Goal: Use online tool/utility: Utilize a website feature to perform a specific function

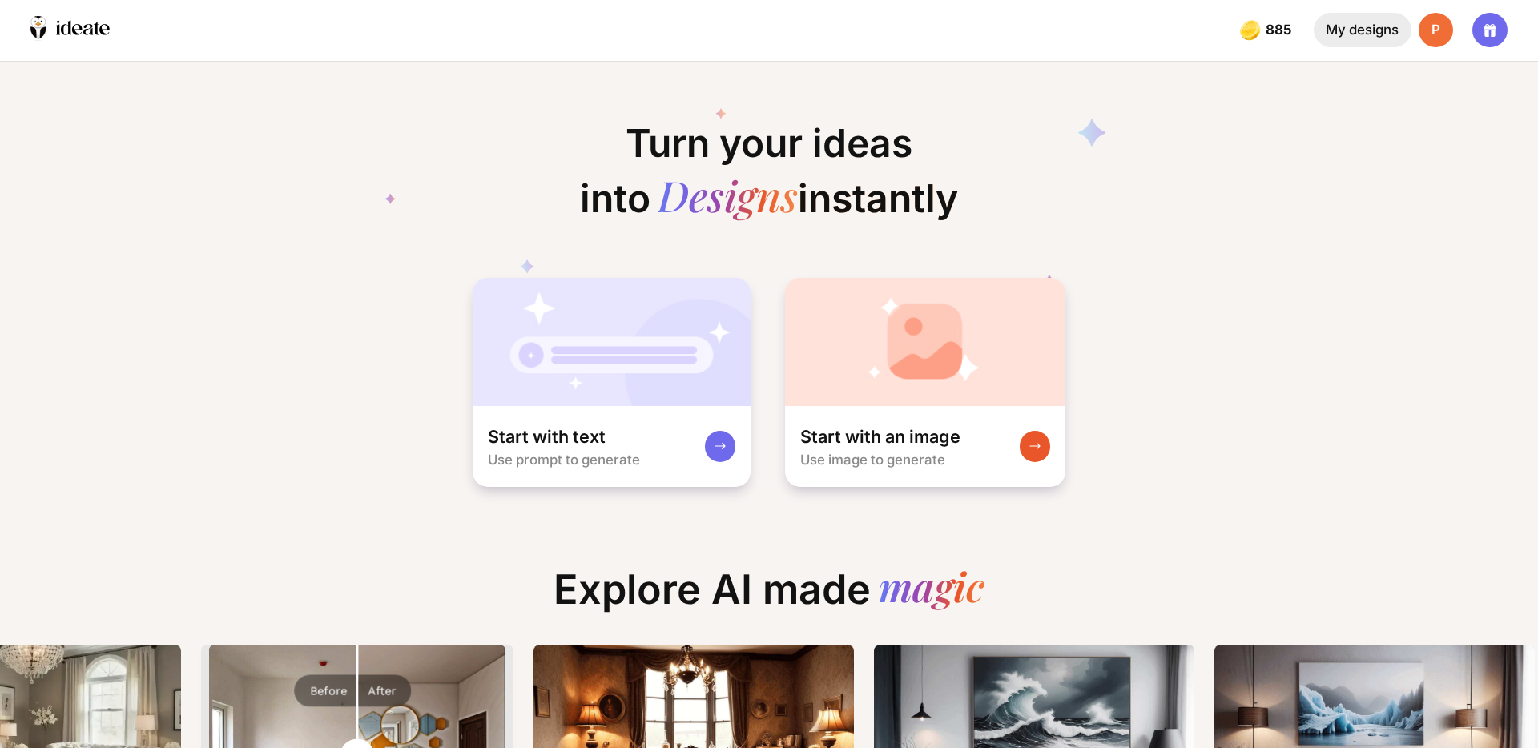
click at [1389, 34] on div "My designs" at bounding box center [1363, 30] width 98 height 34
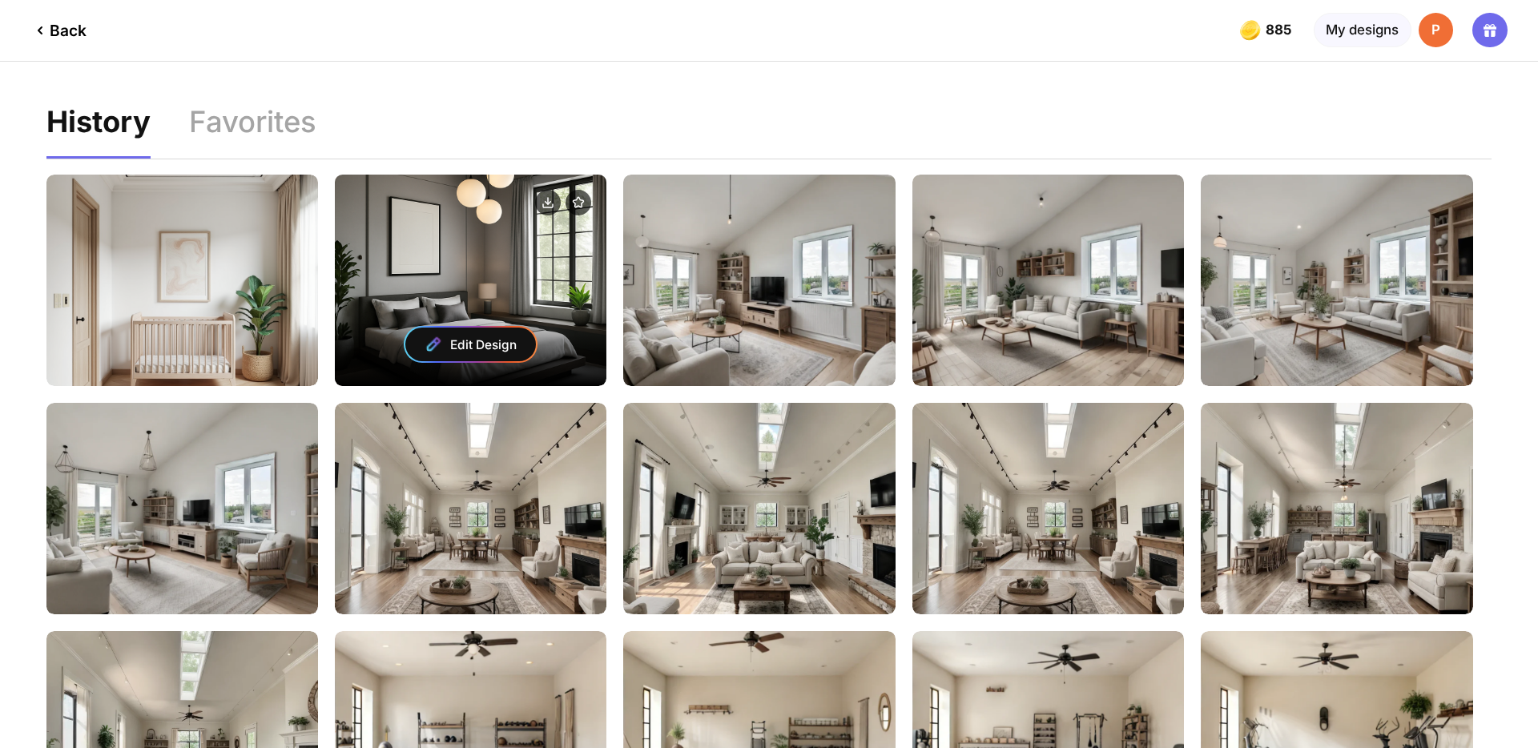
click at [494, 345] on div "Edit Design" at bounding box center [470, 345] width 131 height 34
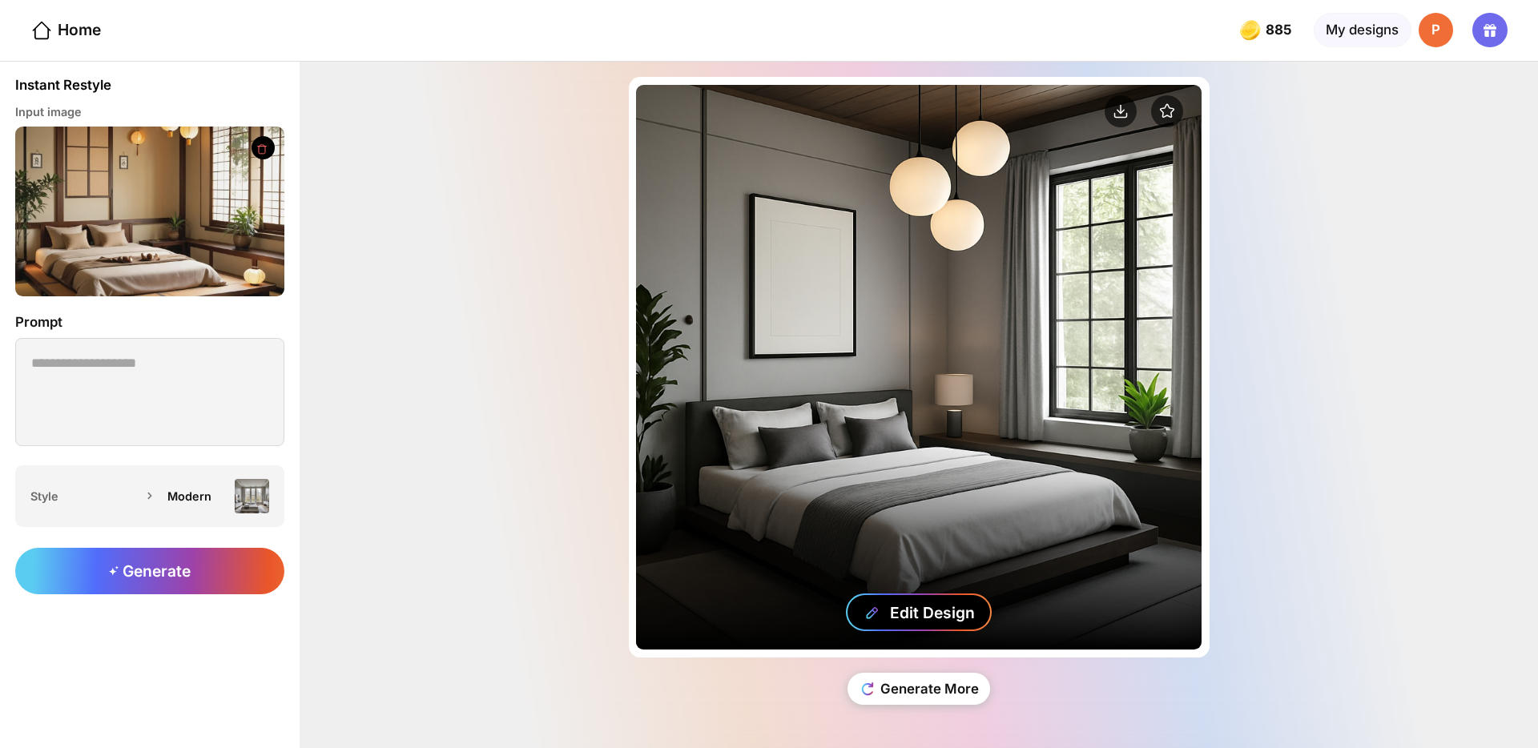
click at [893, 609] on div "Edit Design" at bounding box center [932, 612] width 85 height 19
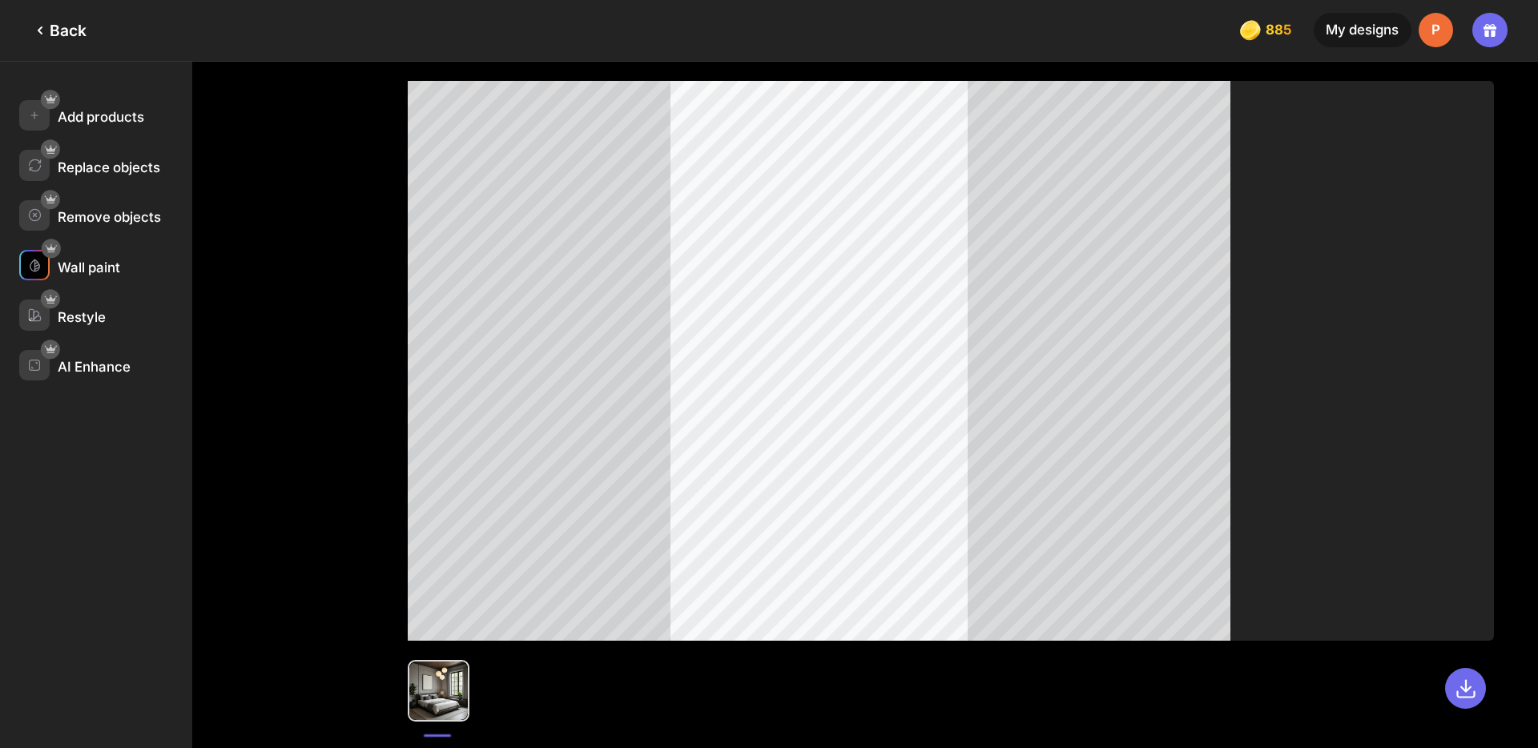
click at [83, 271] on div "Wall paint" at bounding box center [89, 268] width 63 height 16
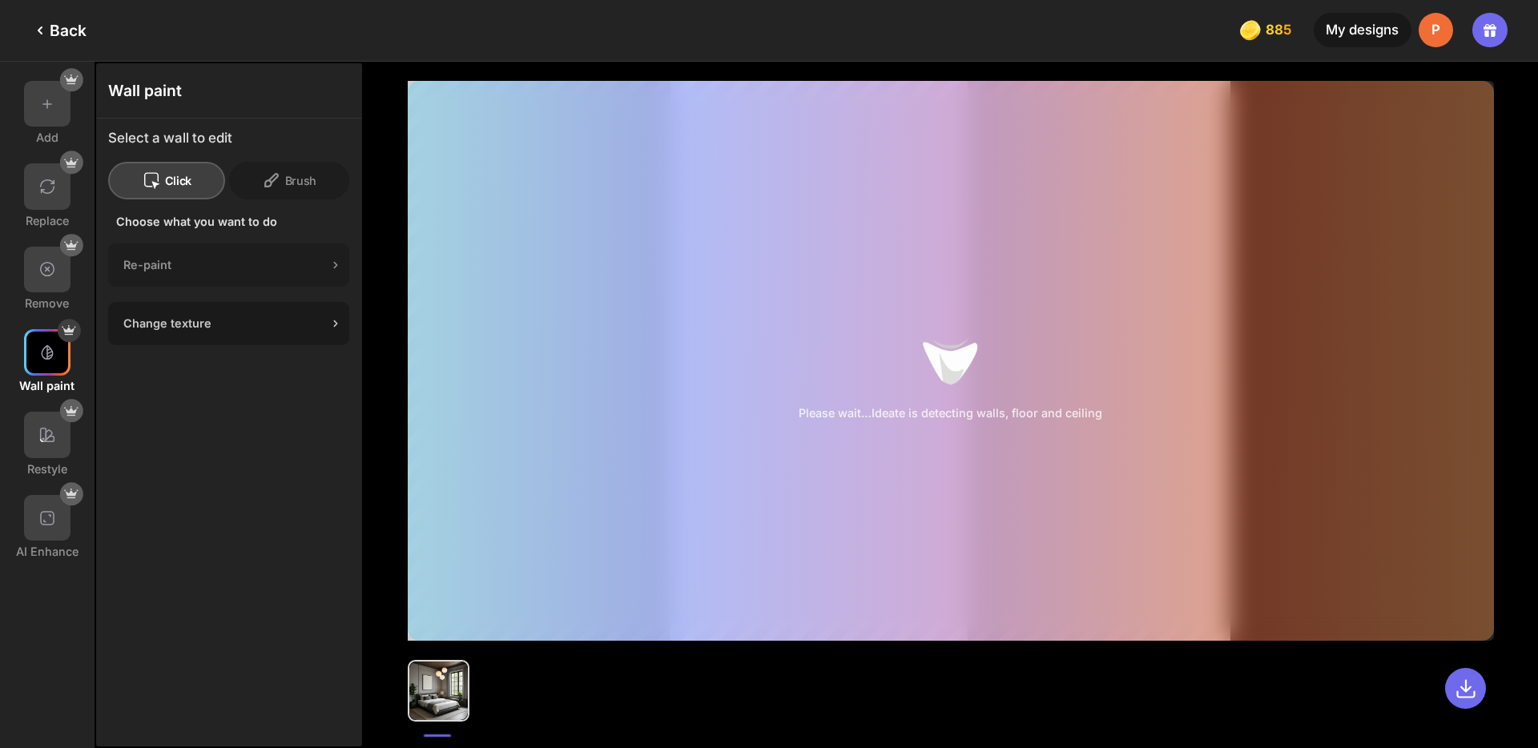
click at [248, 322] on div "Change texture" at bounding box center [225, 324] width 204 height 14
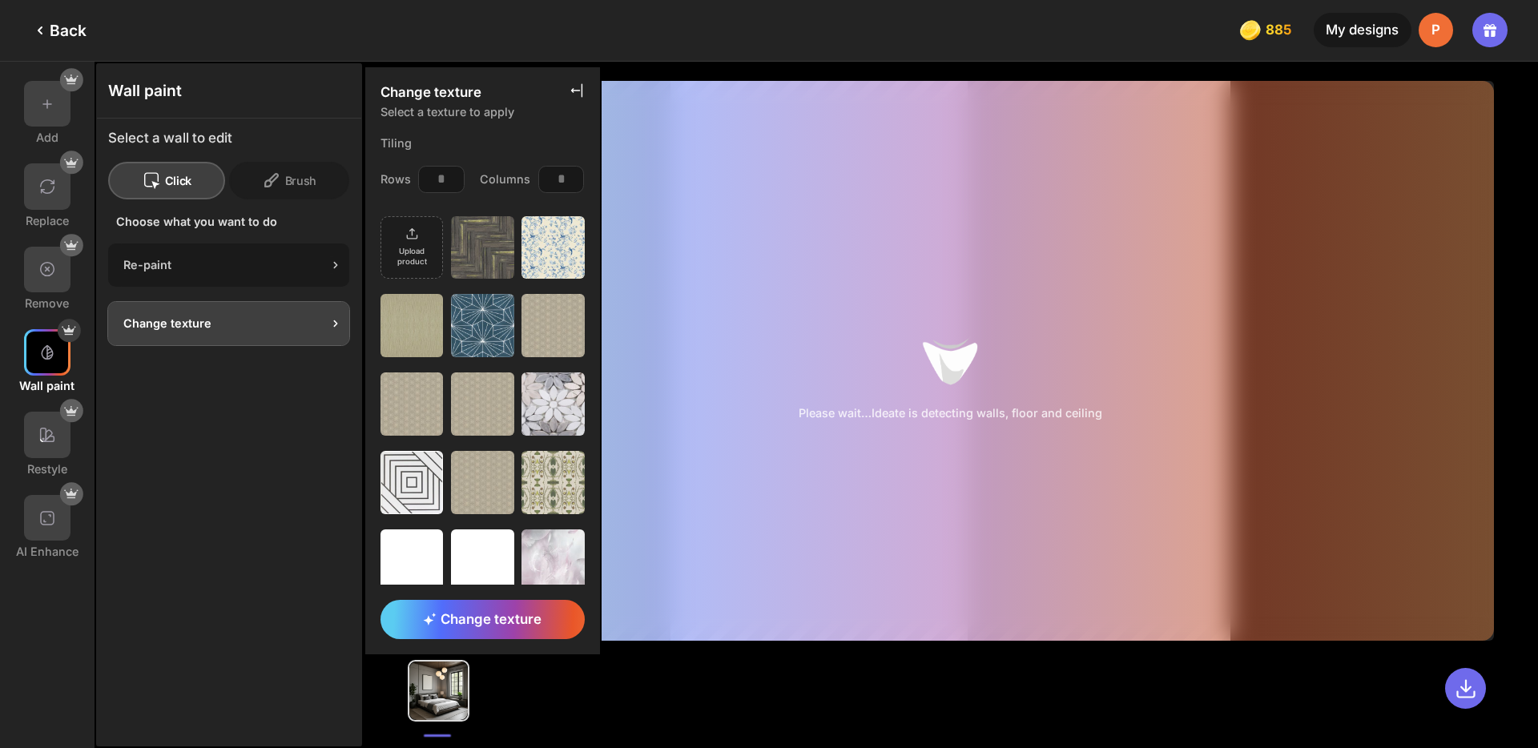
click at [256, 277] on div "Re-paint" at bounding box center [228, 265] width 241 height 43
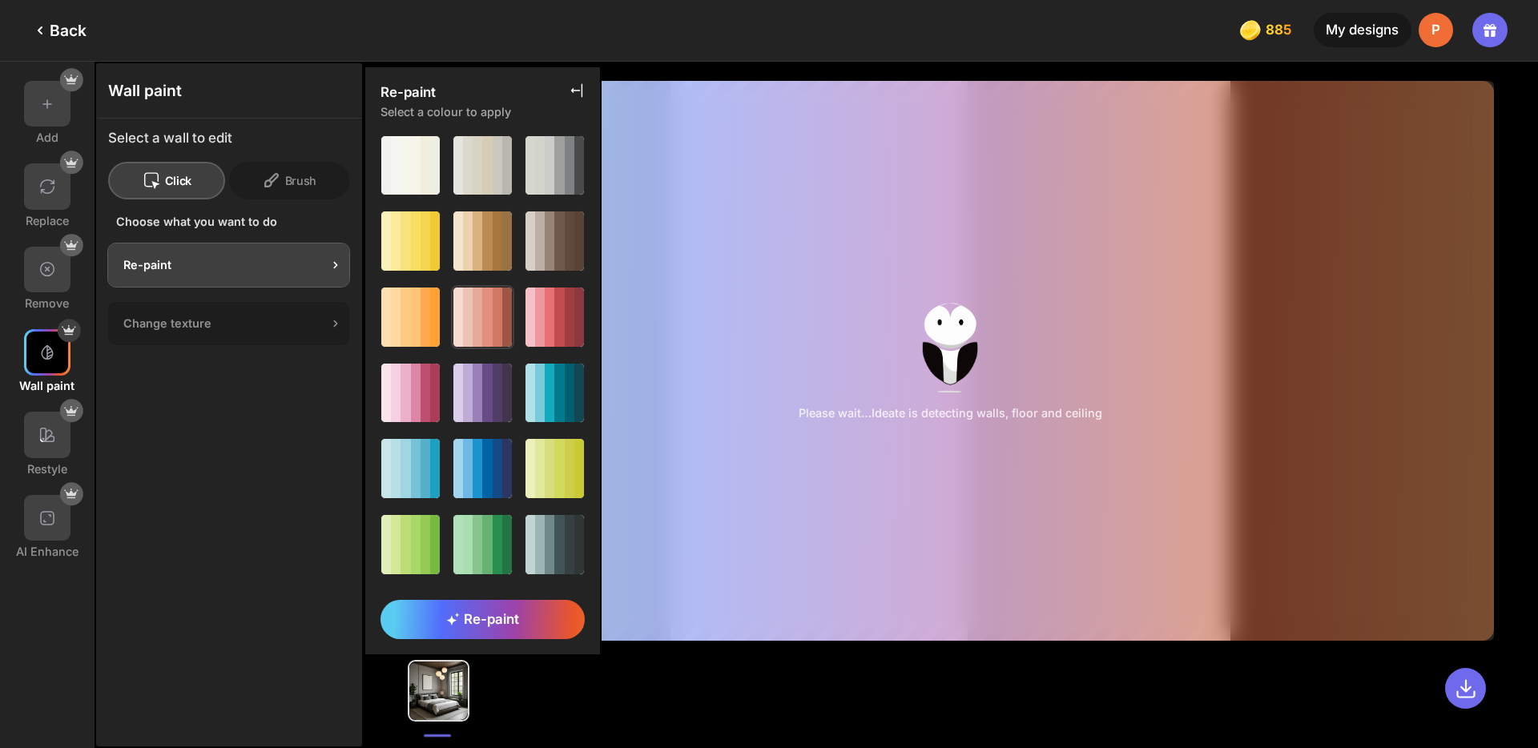
click at [484, 304] on div at bounding box center [487, 317] width 10 height 58
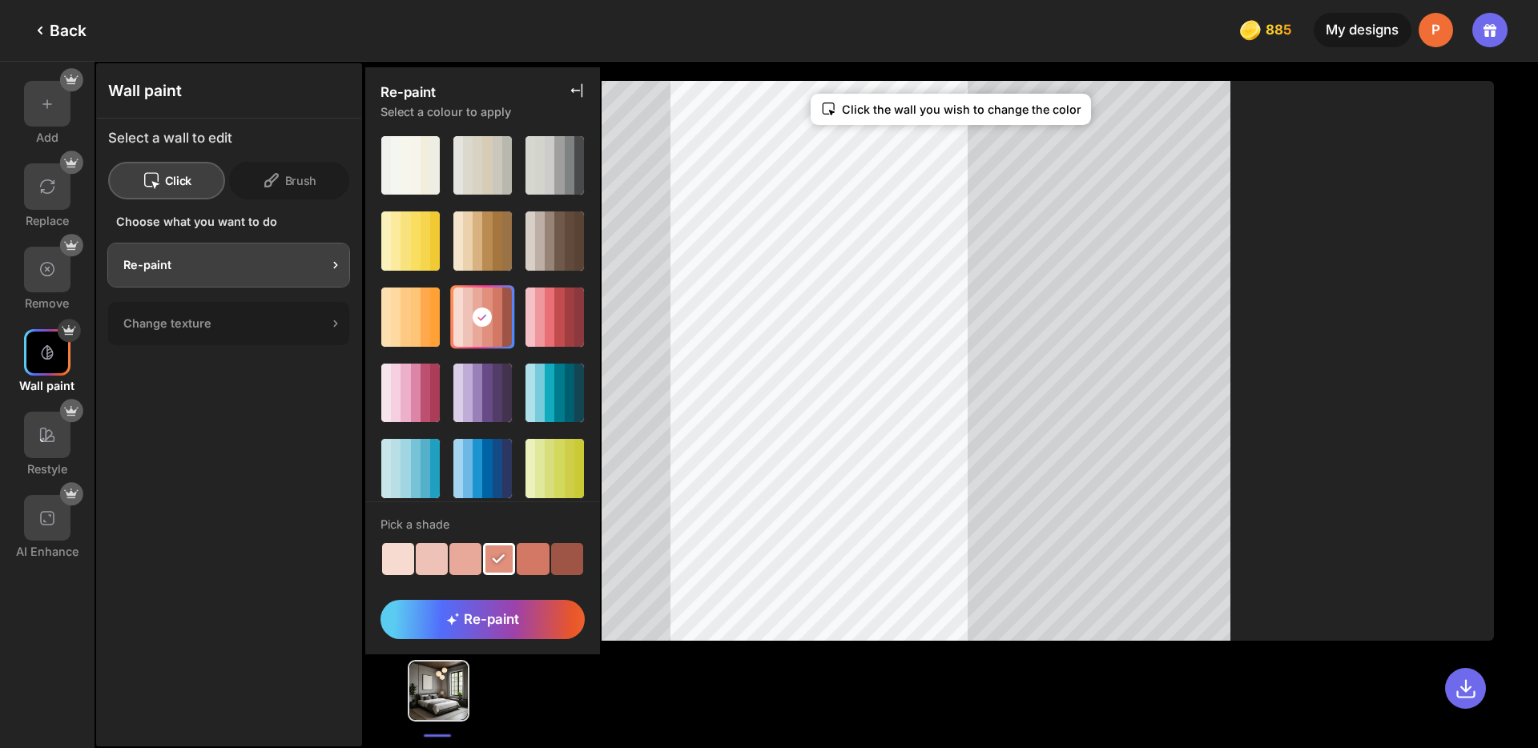
click at [458, 553] on div at bounding box center [466, 559] width 32 height 32
click at [493, 556] on div at bounding box center [499, 559] width 32 height 32
click at [530, 556] on div at bounding box center [533, 559] width 32 height 32
click at [565, 371] on div at bounding box center [570, 393] width 10 height 58
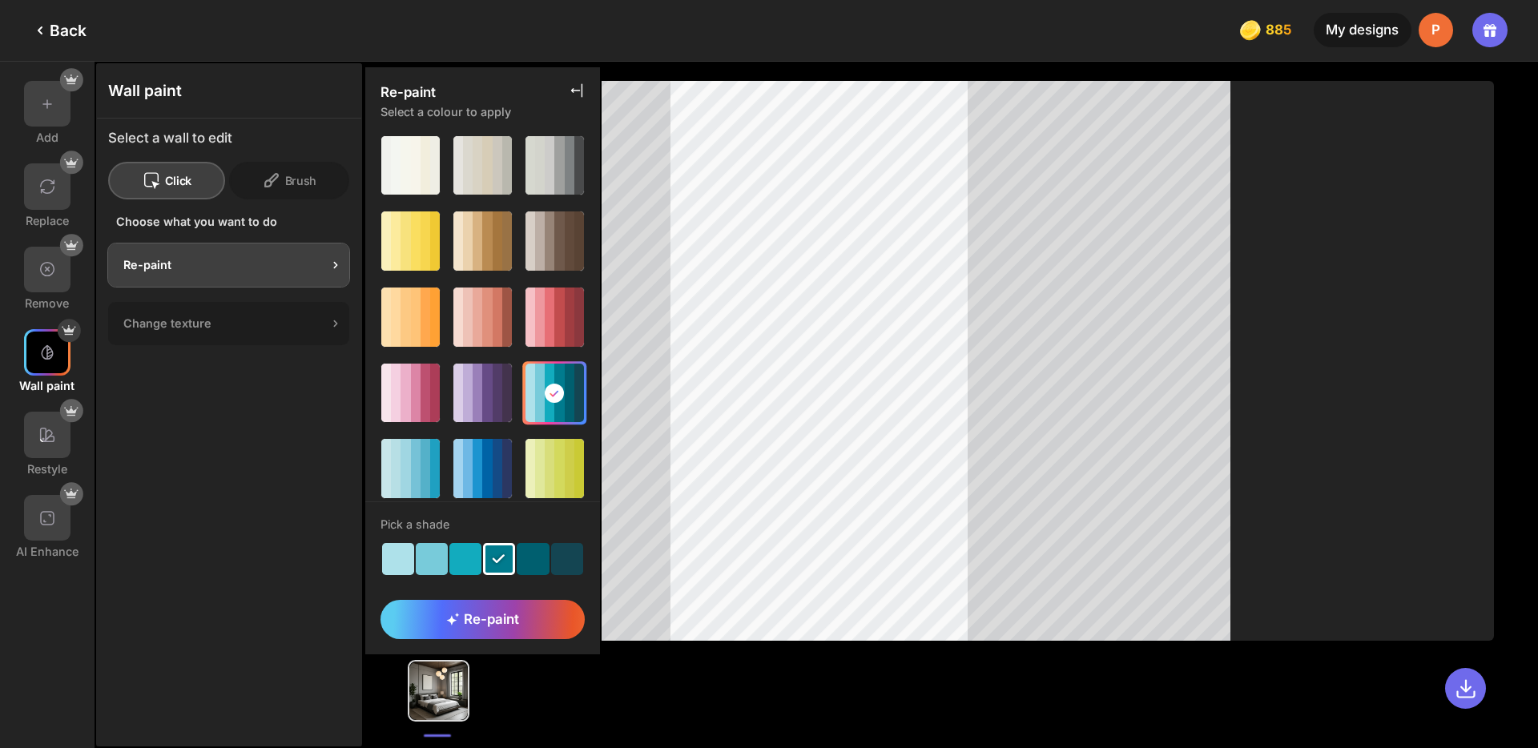
click at [469, 563] on div at bounding box center [466, 559] width 32 height 32
click at [249, 331] on div "Change texture" at bounding box center [228, 323] width 241 height 43
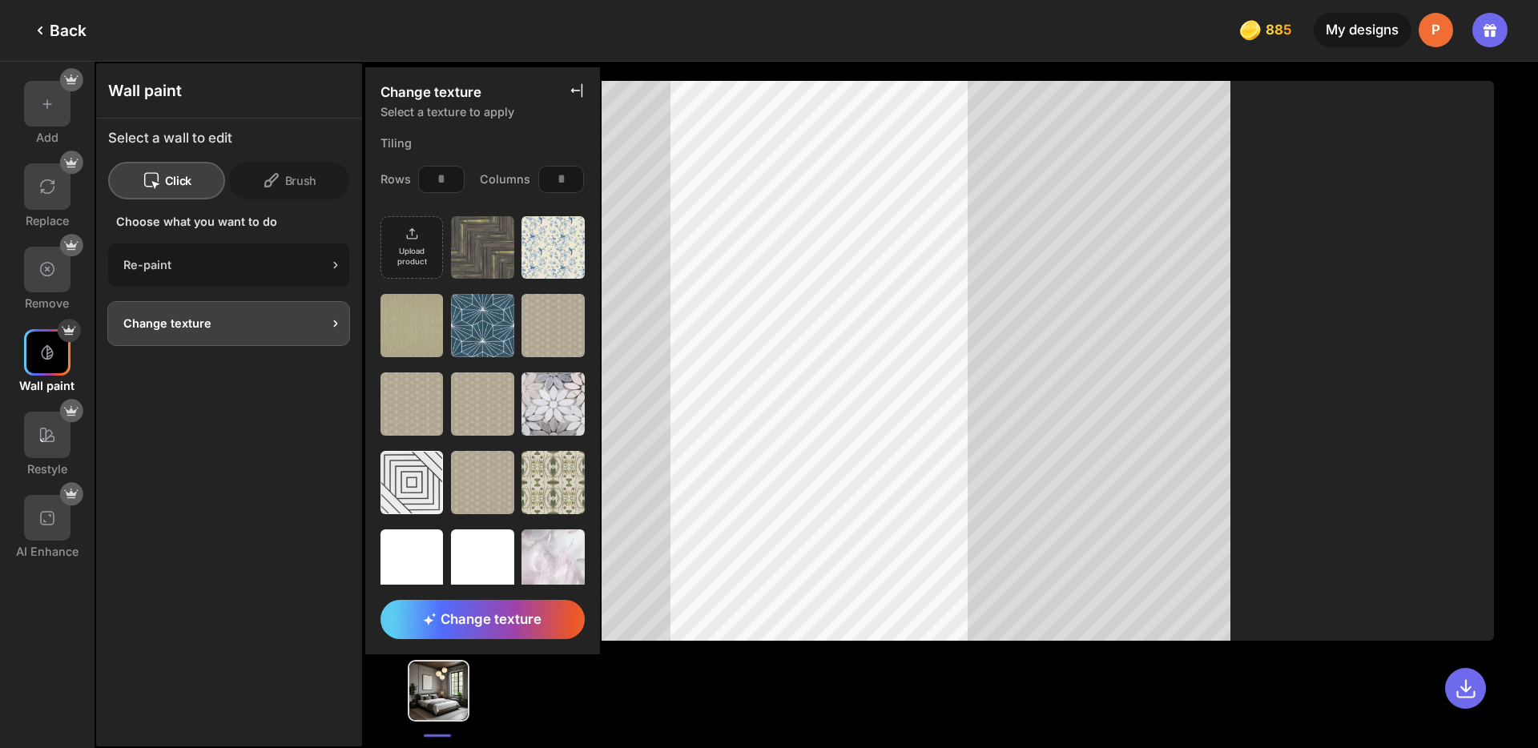
click at [227, 249] on div "Re-paint" at bounding box center [228, 265] width 241 height 43
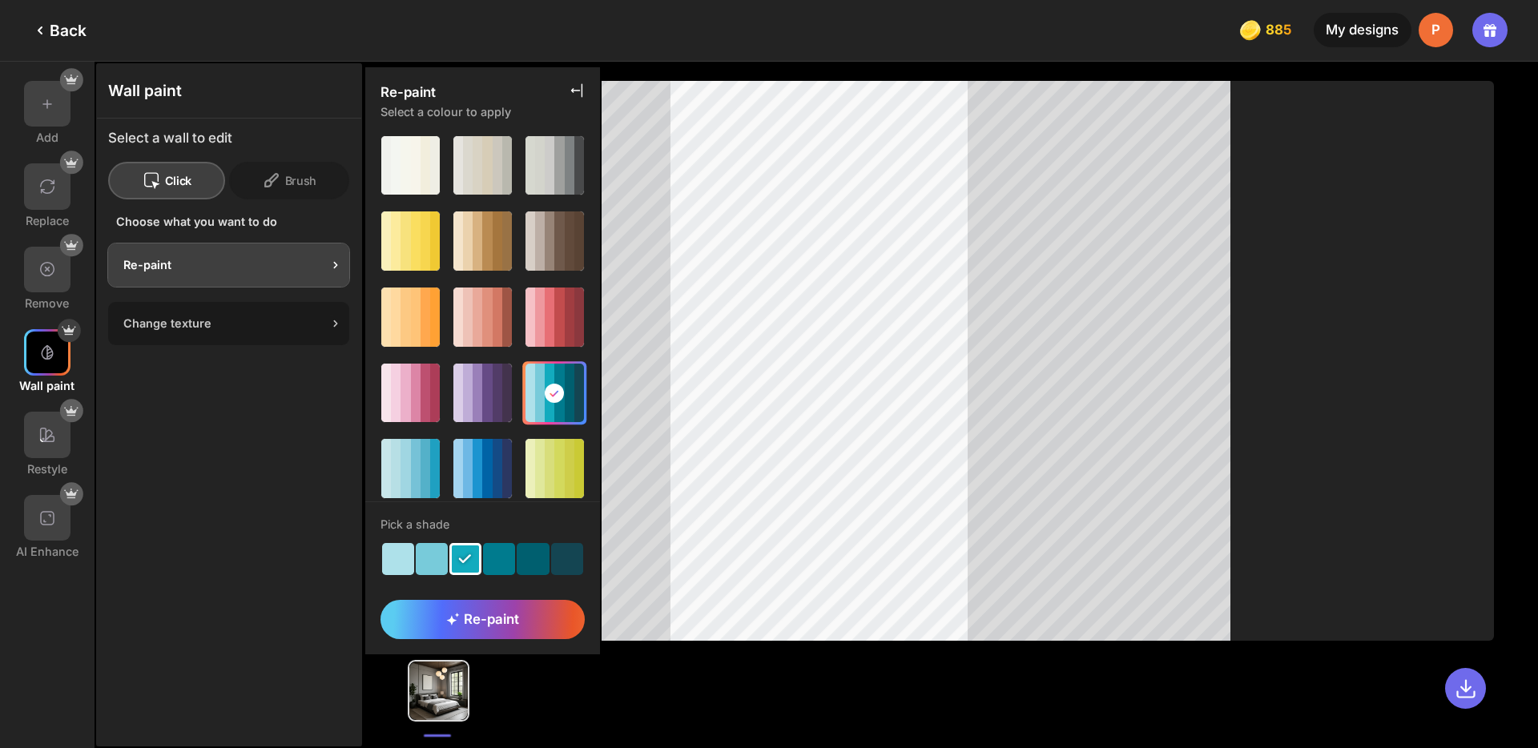
click at [273, 317] on div "Change texture" at bounding box center [225, 324] width 204 height 14
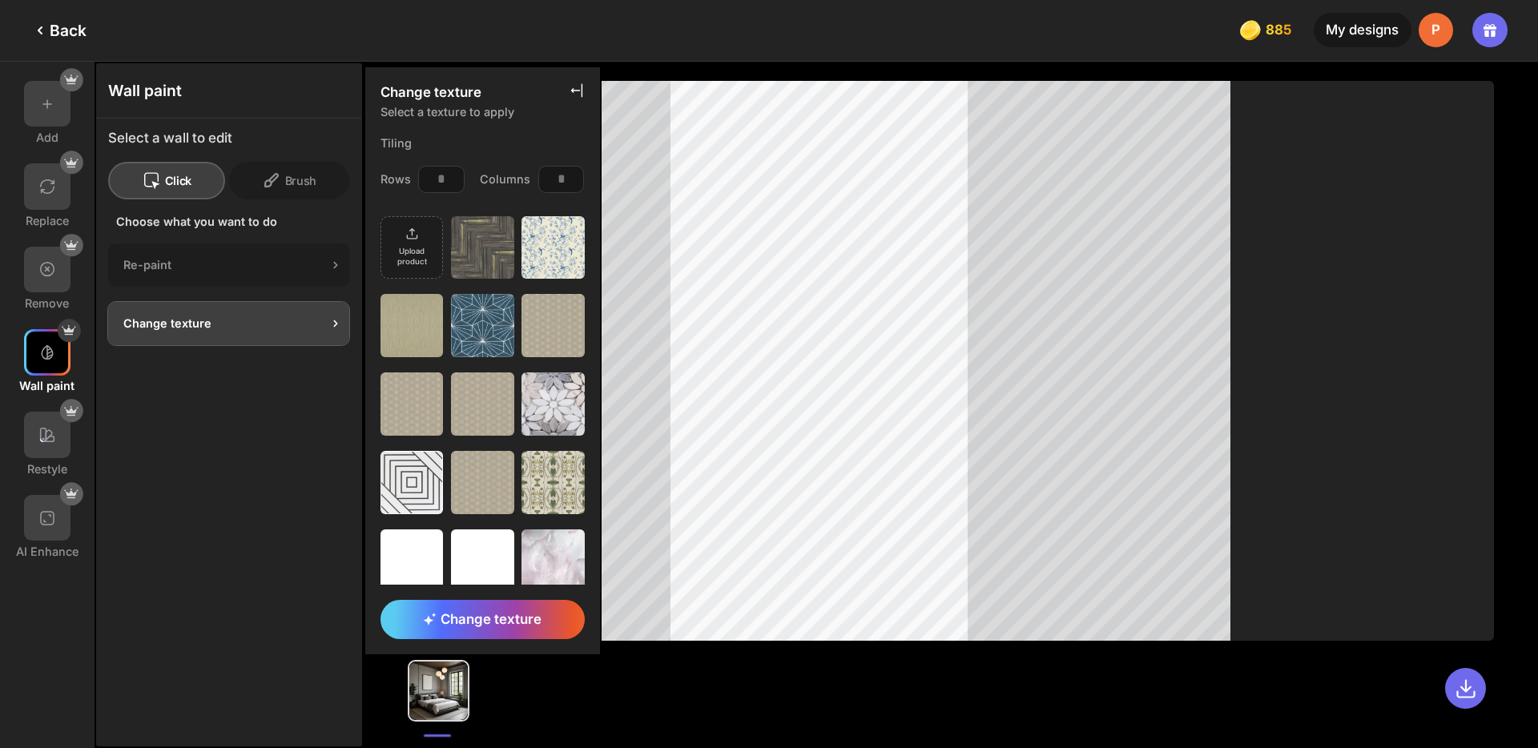
click at [579, 90] on icon at bounding box center [576, 90] width 11 height 14
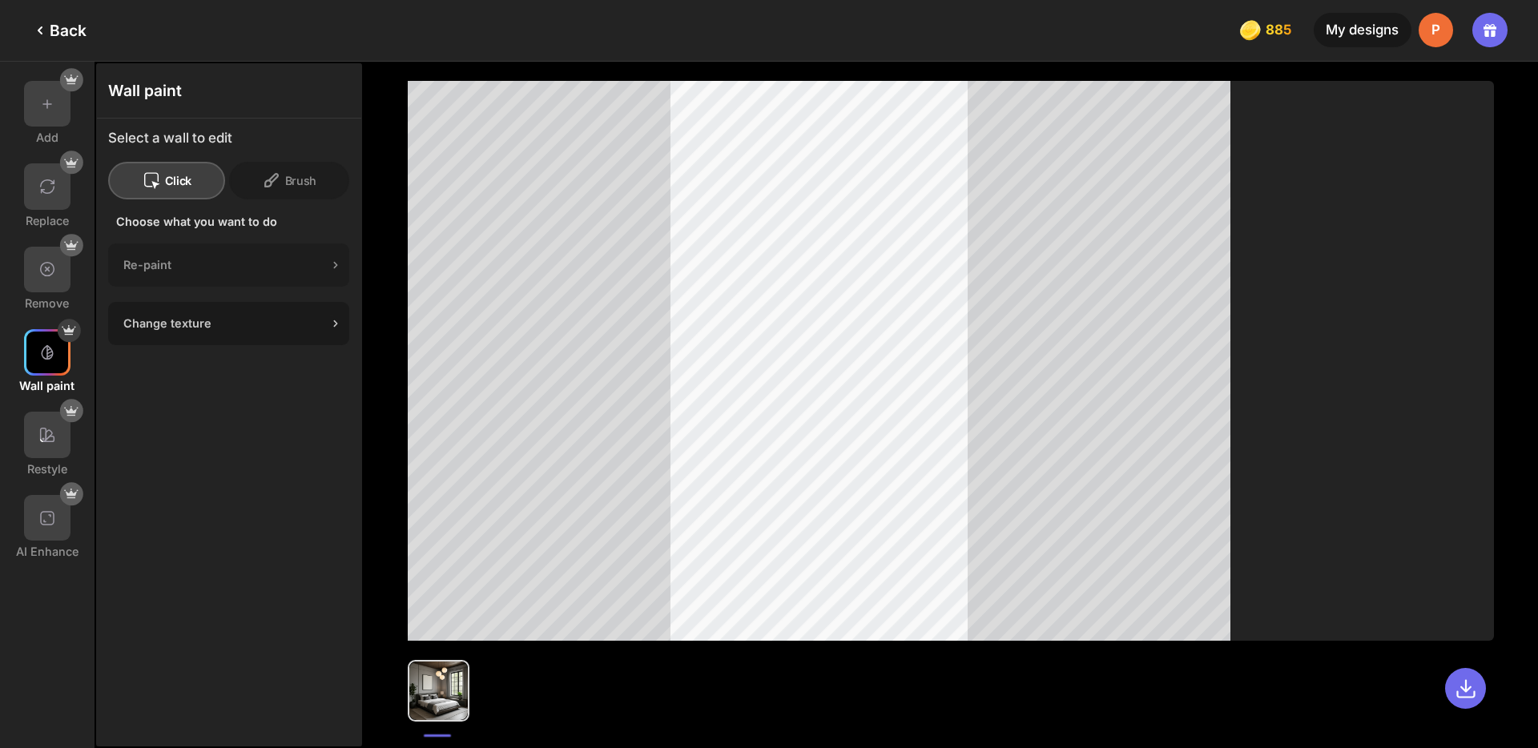
click at [244, 332] on div "Change texture" at bounding box center [228, 323] width 241 height 43
click at [270, 330] on div "Change texture" at bounding box center [225, 324] width 204 height 14
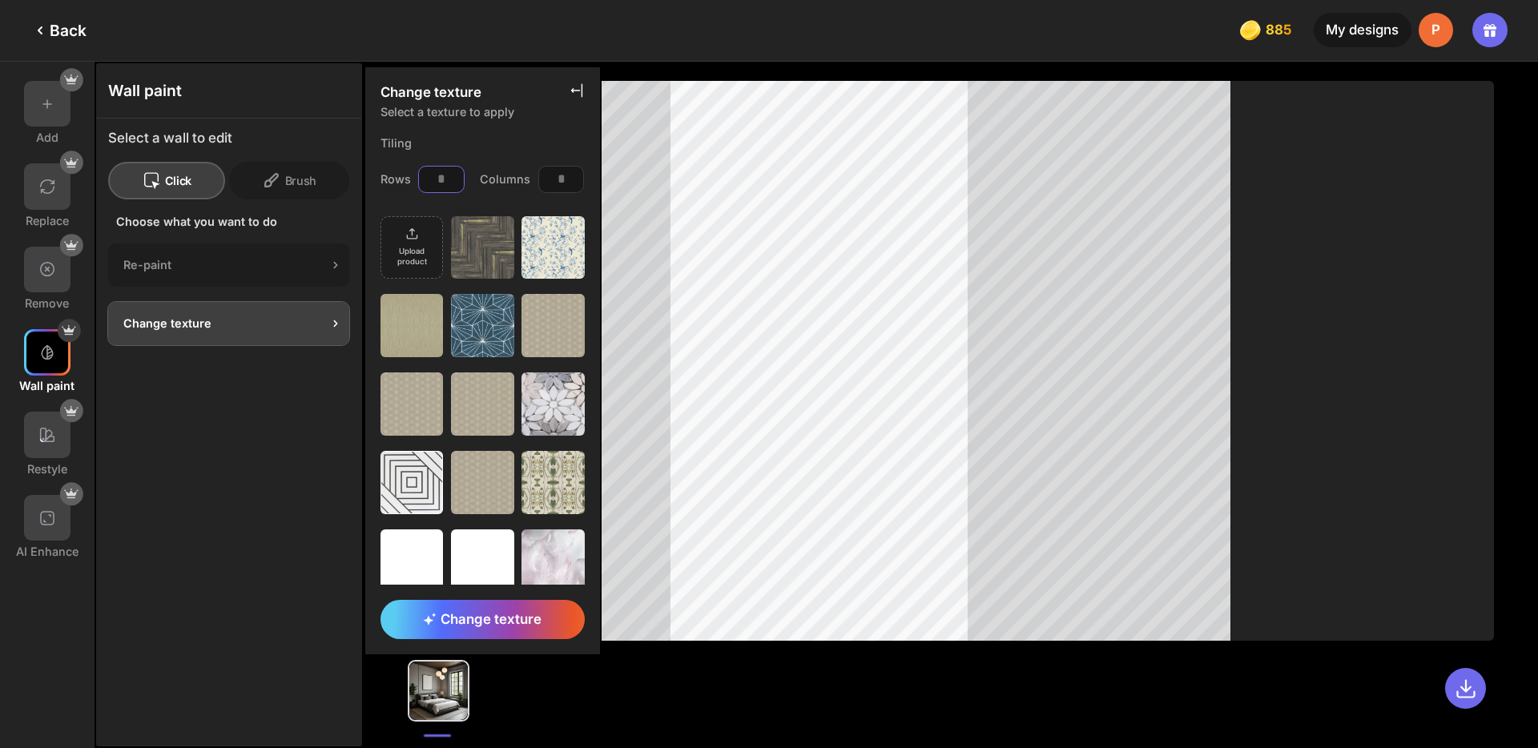
click at [450, 182] on input "*" at bounding box center [441, 179] width 46 height 27
click at [437, 189] on input "*" at bounding box center [441, 179] width 46 height 27
click at [575, 93] on icon at bounding box center [577, 91] width 16 height 16
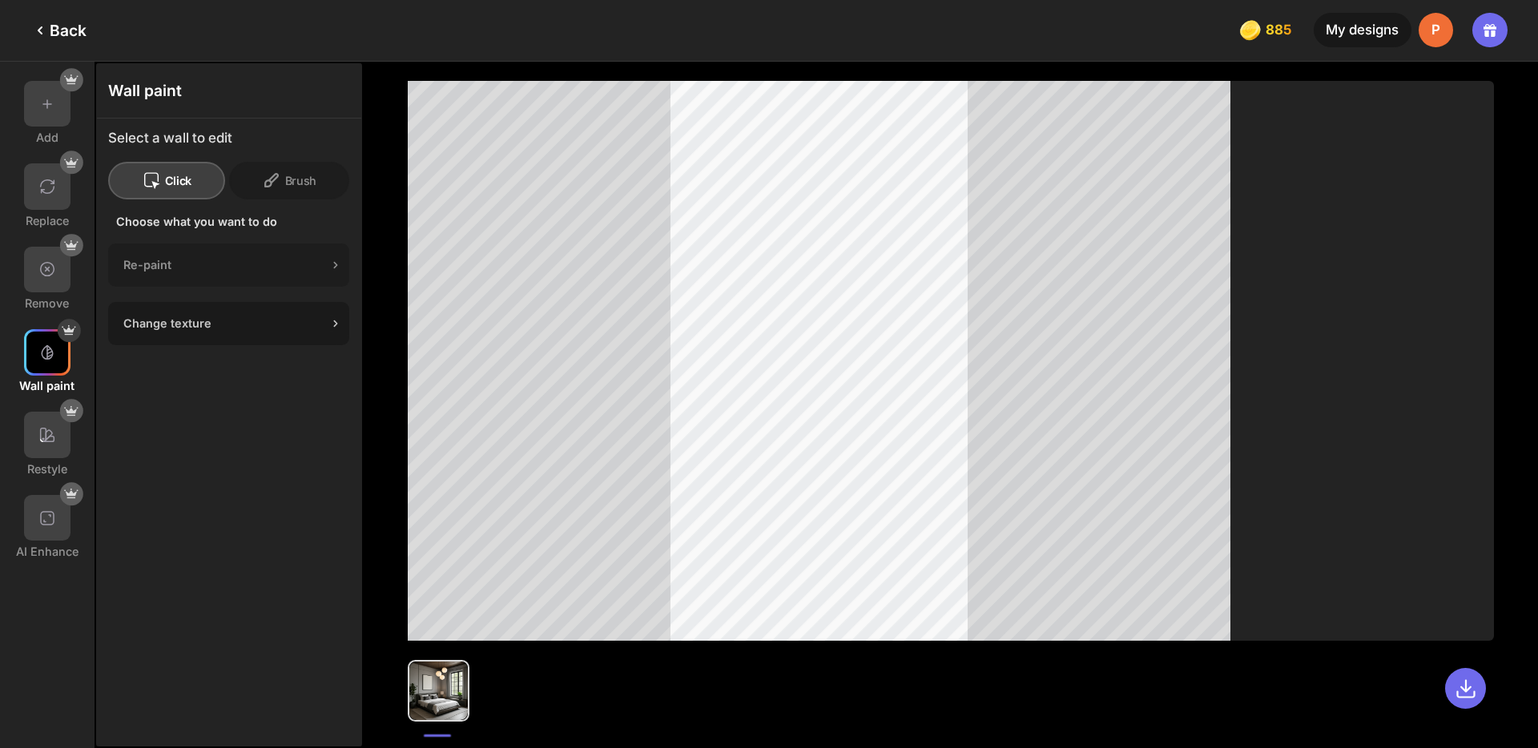
click at [310, 312] on div "Change texture" at bounding box center [228, 323] width 241 height 43
click at [297, 338] on div "Change texture" at bounding box center [228, 323] width 241 height 43
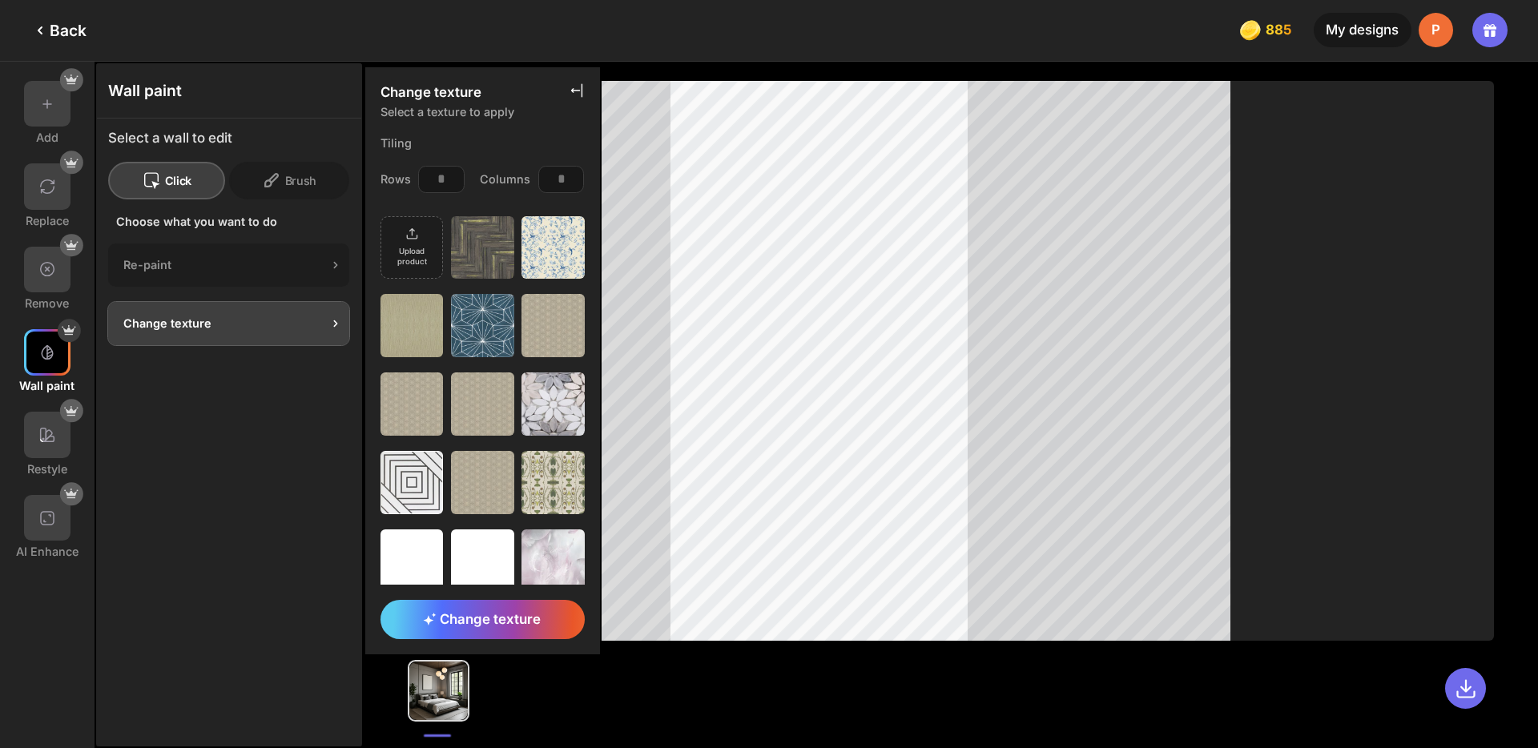
click at [453, 183] on input "*" at bounding box center [441, 179] width 46 height 27
click at [475, 144] on div "Tiling" at bounding box center [483, 142] width 236 height 30
click at [575, 88] on icon at bounding box center [577, 91] width 16 height 16
